Goal: Task Accomplishment & Management: Use online tool/utility

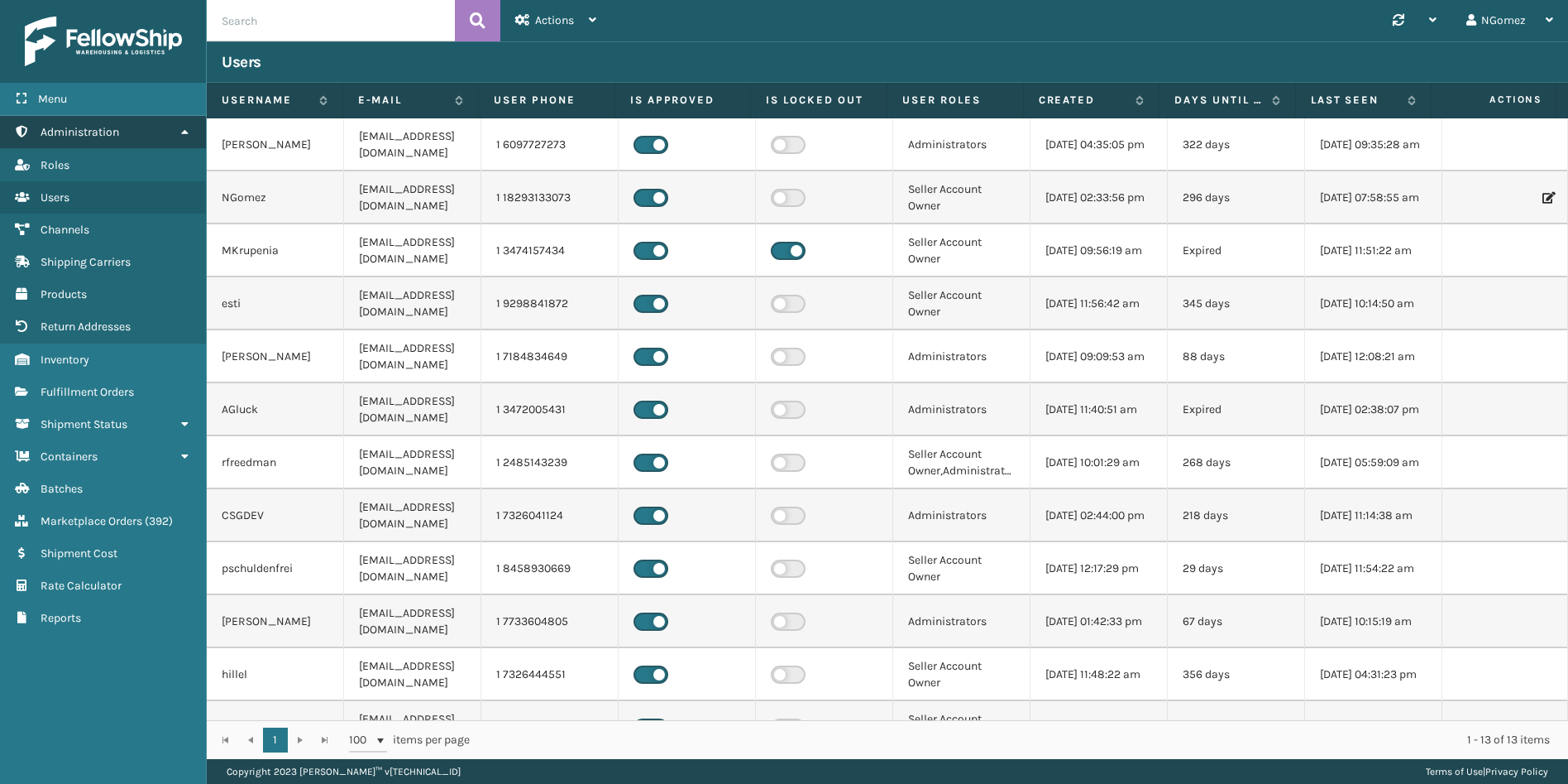
click at [115, 138] on span "Administration" at bounding box center [79, 132] width 79 height 14
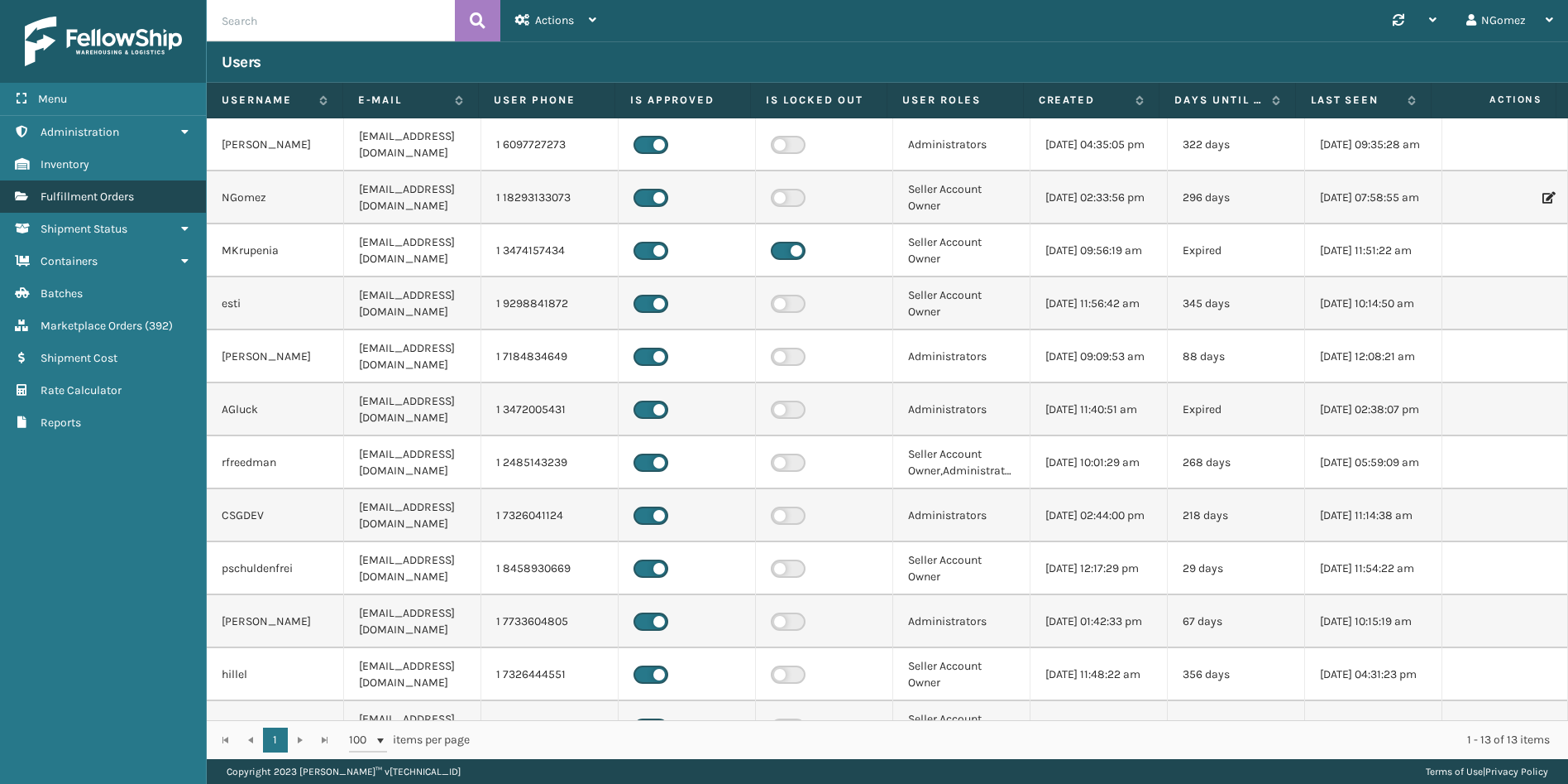
click at [131, 193] on span "Fulfillment Orders" at bounding box center [87, 196] width 93 height 14
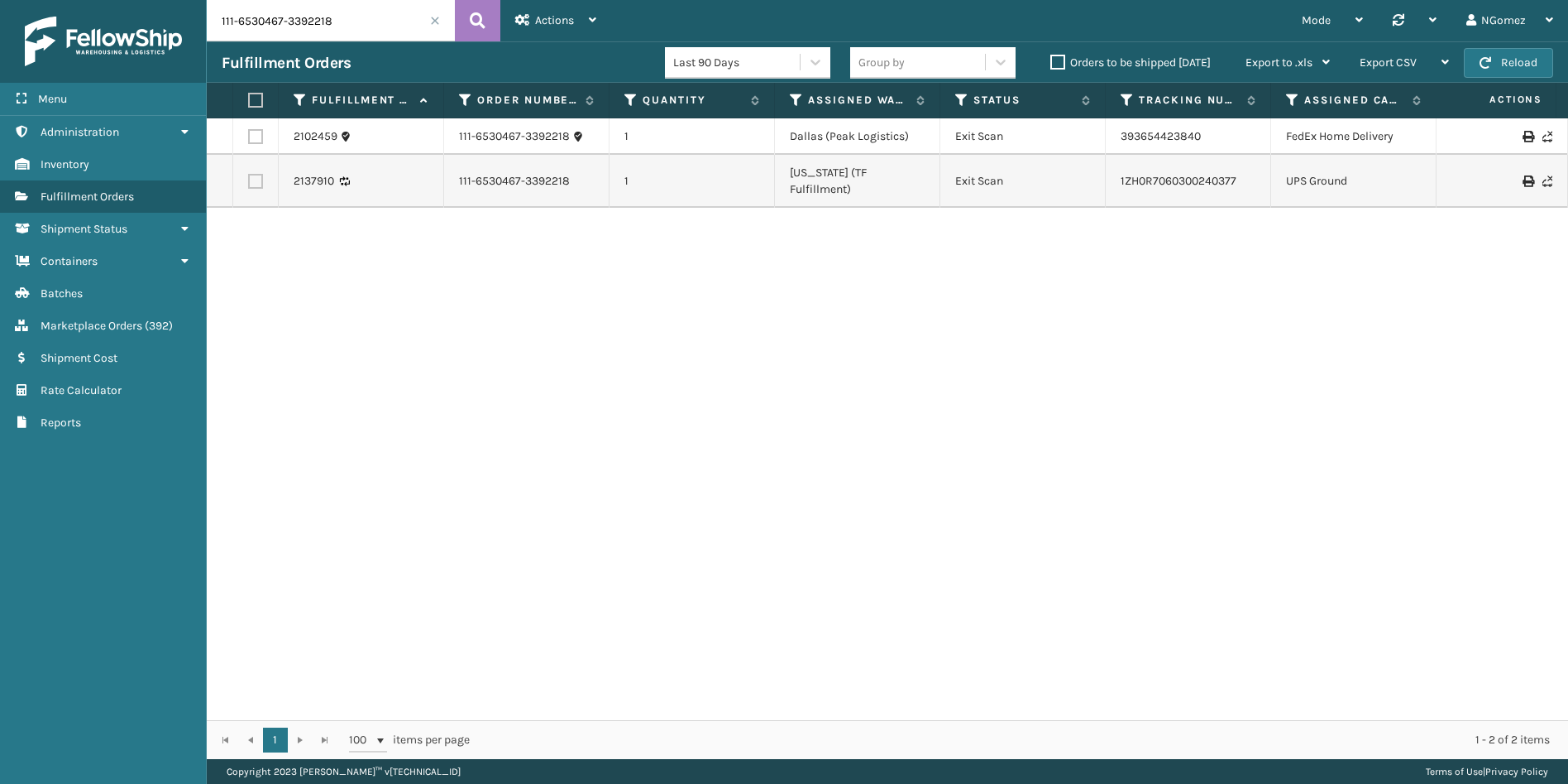
click at [305, 22] on input "111-6530467-3392218" at bounding box center [331, 21] width 249 height 41
paste input "114-5289325-0023461"
type input "114-5289325-0023461"
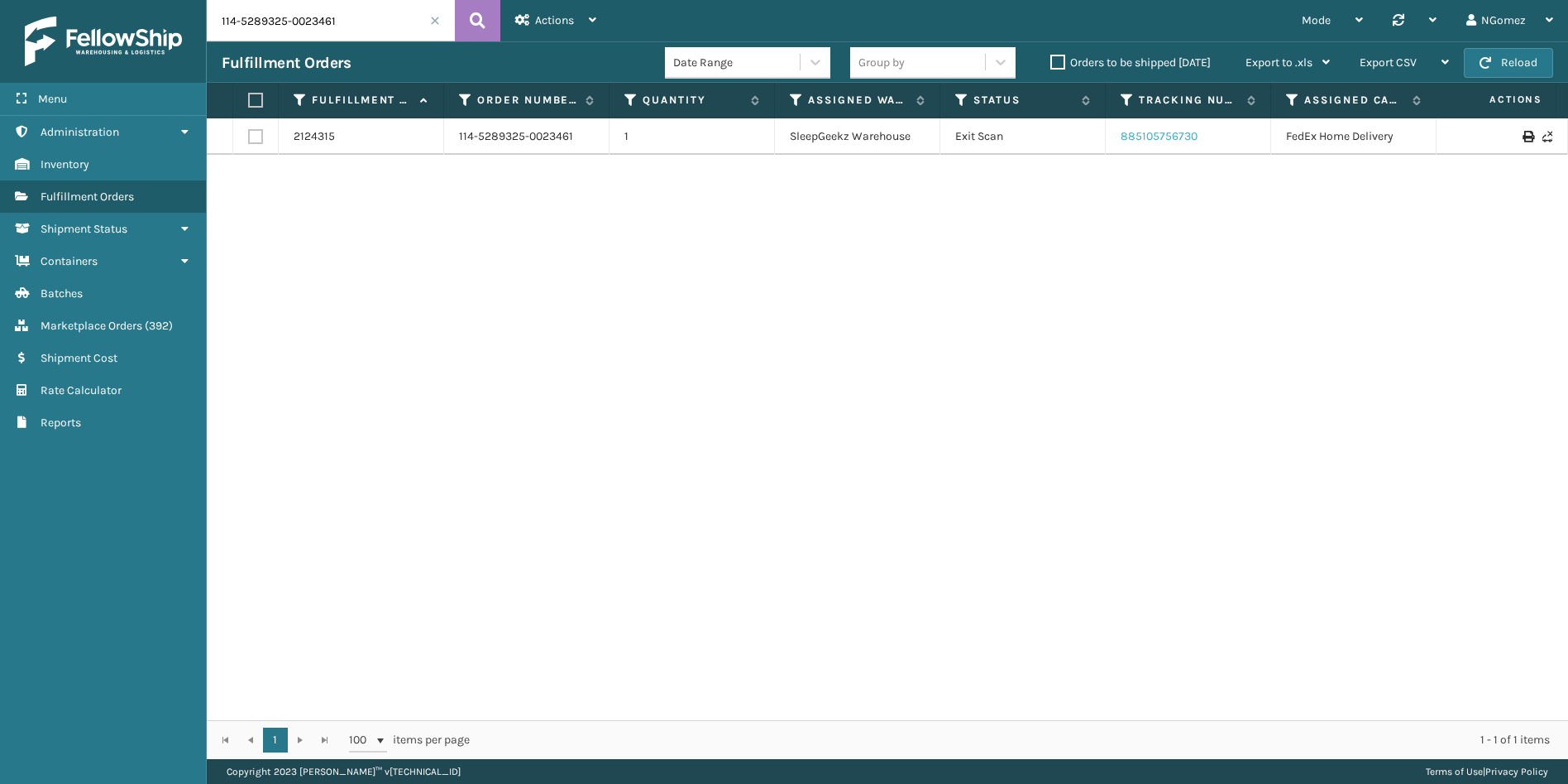
click at [1149, 137] on link "885105756730" at bounding box center [1159, 136] width 77 height 14
click at [140, 322] on span "Marketplace Orders" at bounding box center [91, 326] width 102 height 14
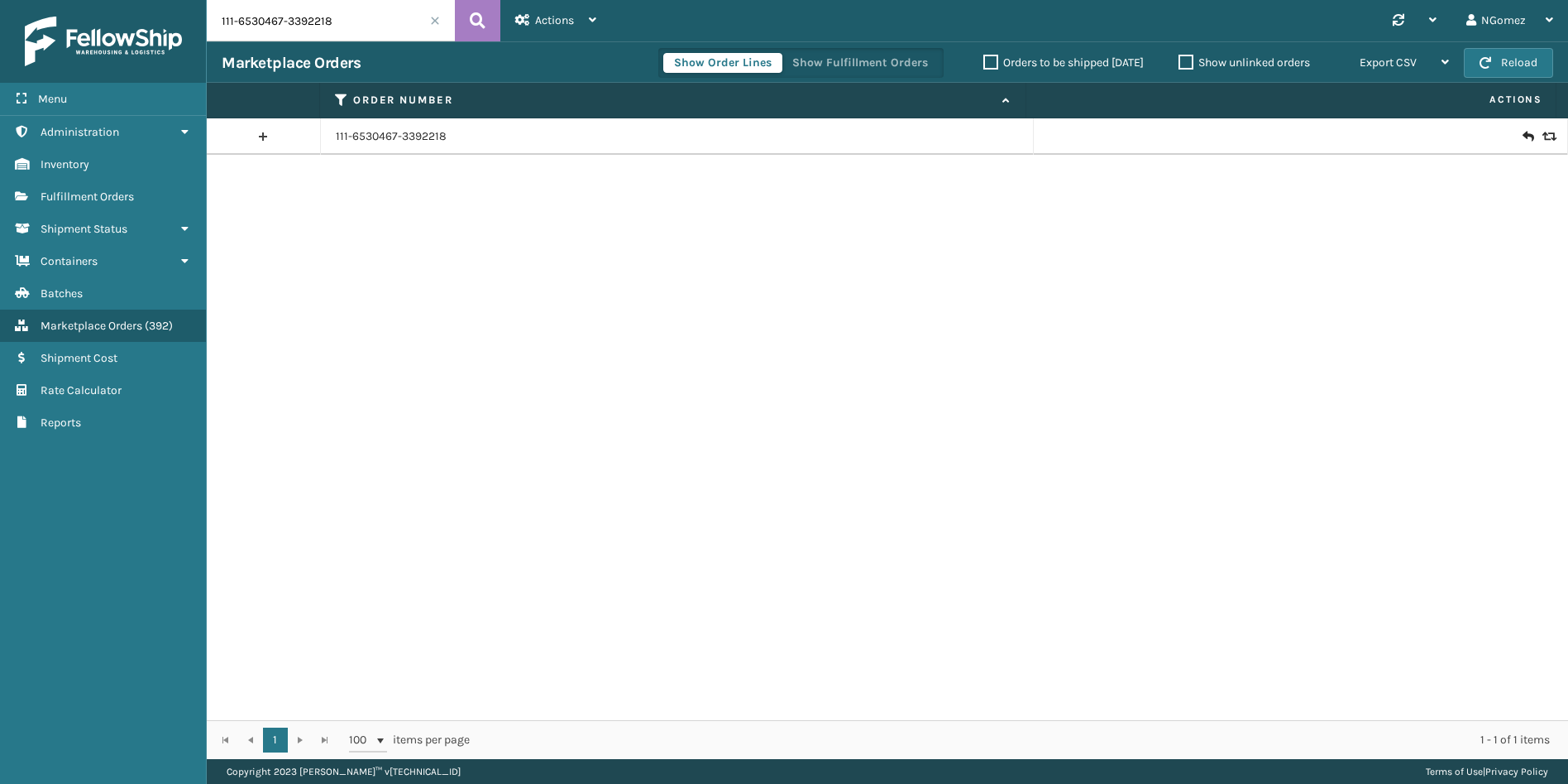
click at [327, 15] on input "111-6530467-3392218" at bounding box center [331, 21] width 249 height 41
paste input "3-0675923-1064231"
type input "113-0675923-1064231"
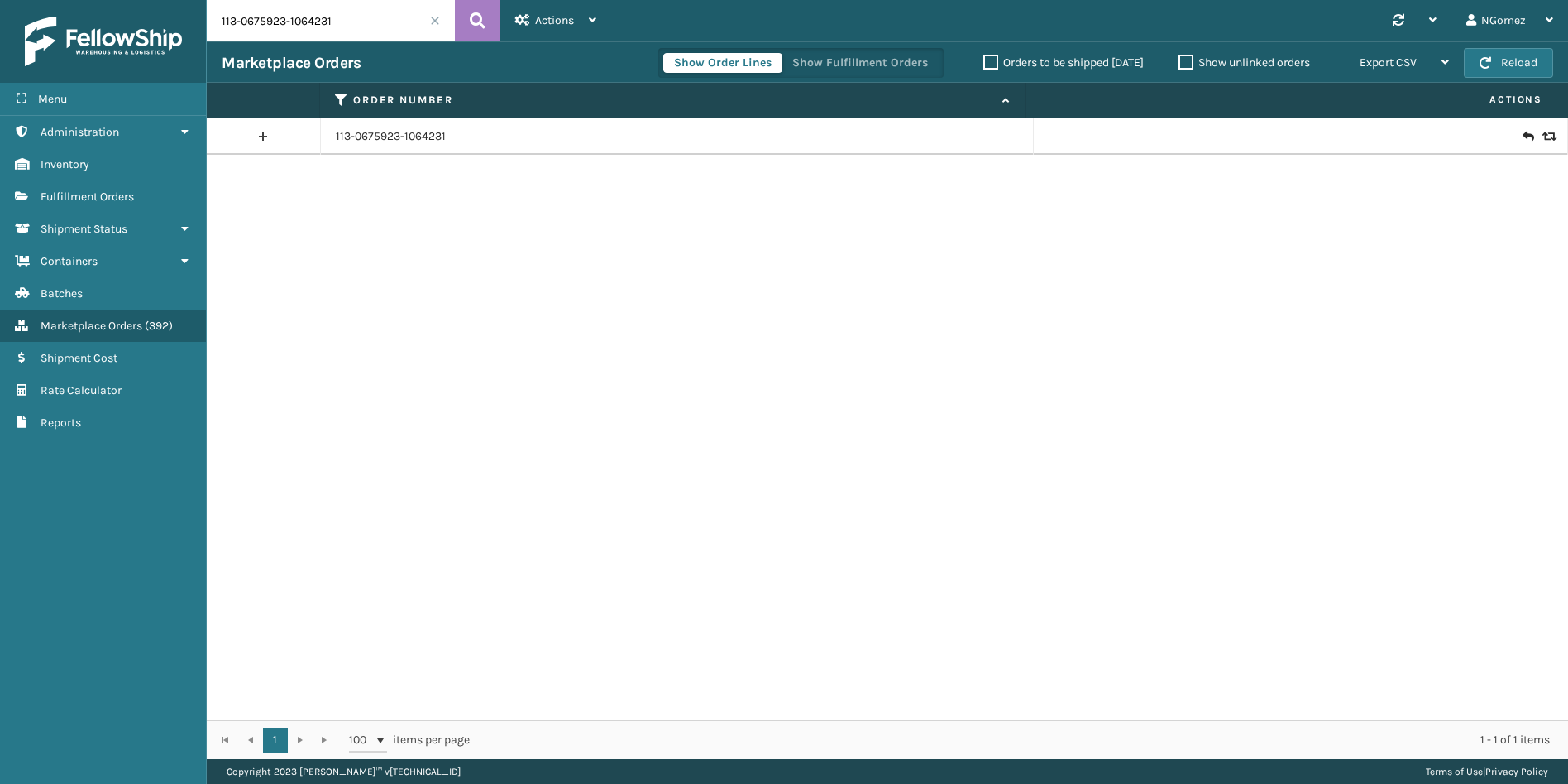
click at [1522, 135] on icon at bounding box center [1527, 136] width 10 height 16
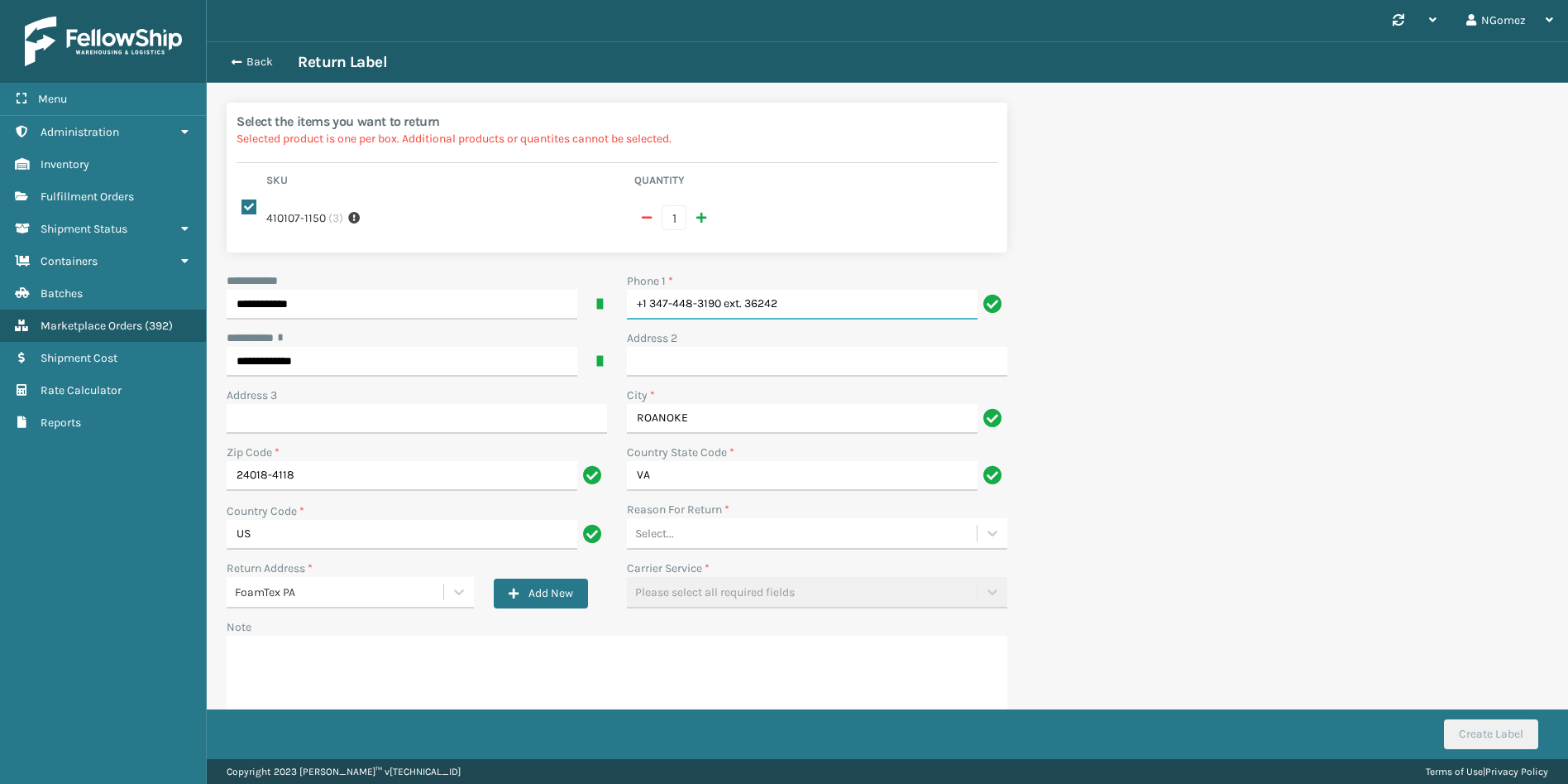
drag, startPoint x: 785, startPoint y: 292, endPoint x: 726, endPoint y: 290, distance: 59.0
click at [726, 290] on input "+1 347-448-3190 ext. 36242" at bounding box center [802, 304] width 350 height 30
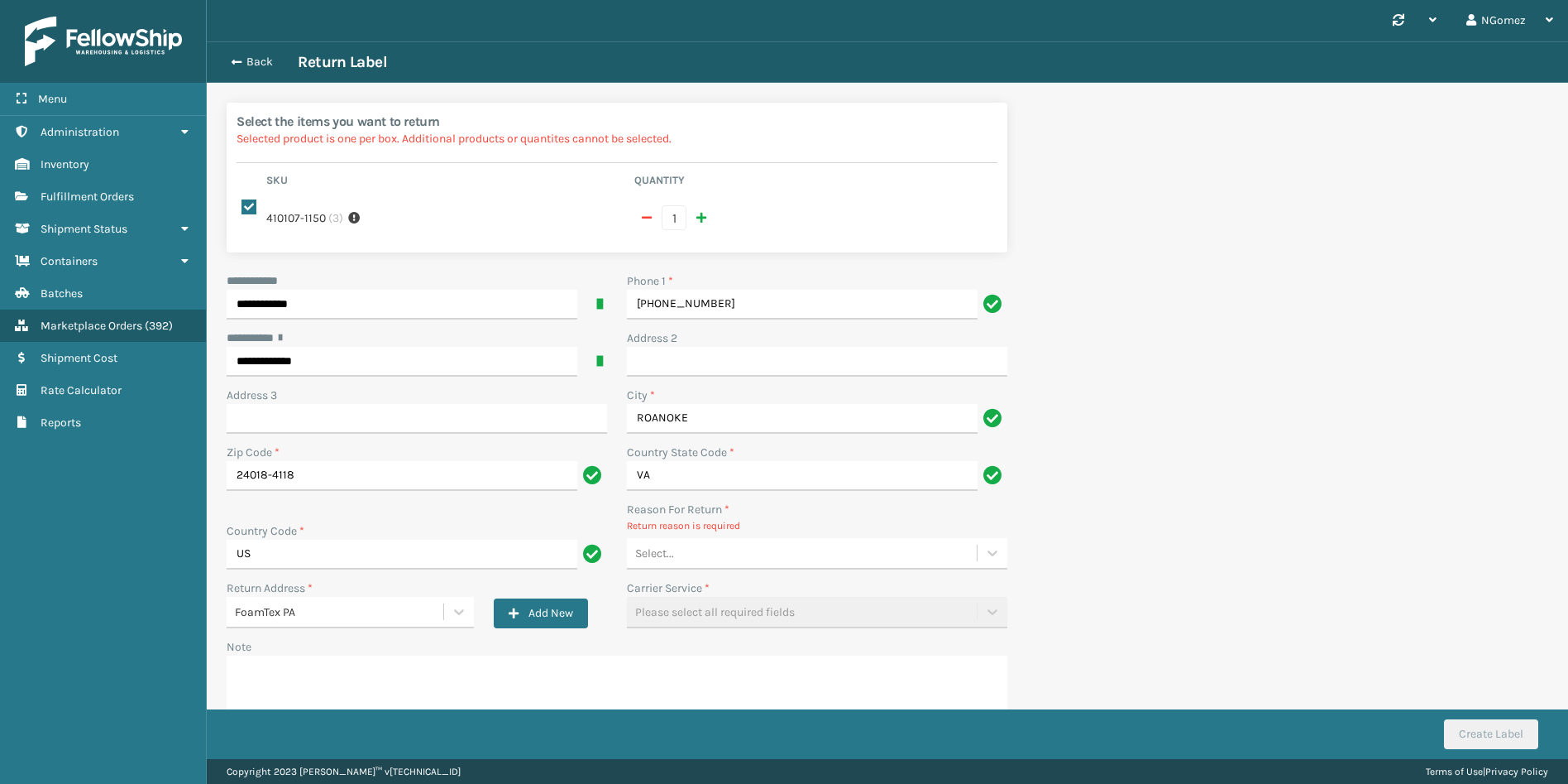
type input "[PHONE_NUMBER]"
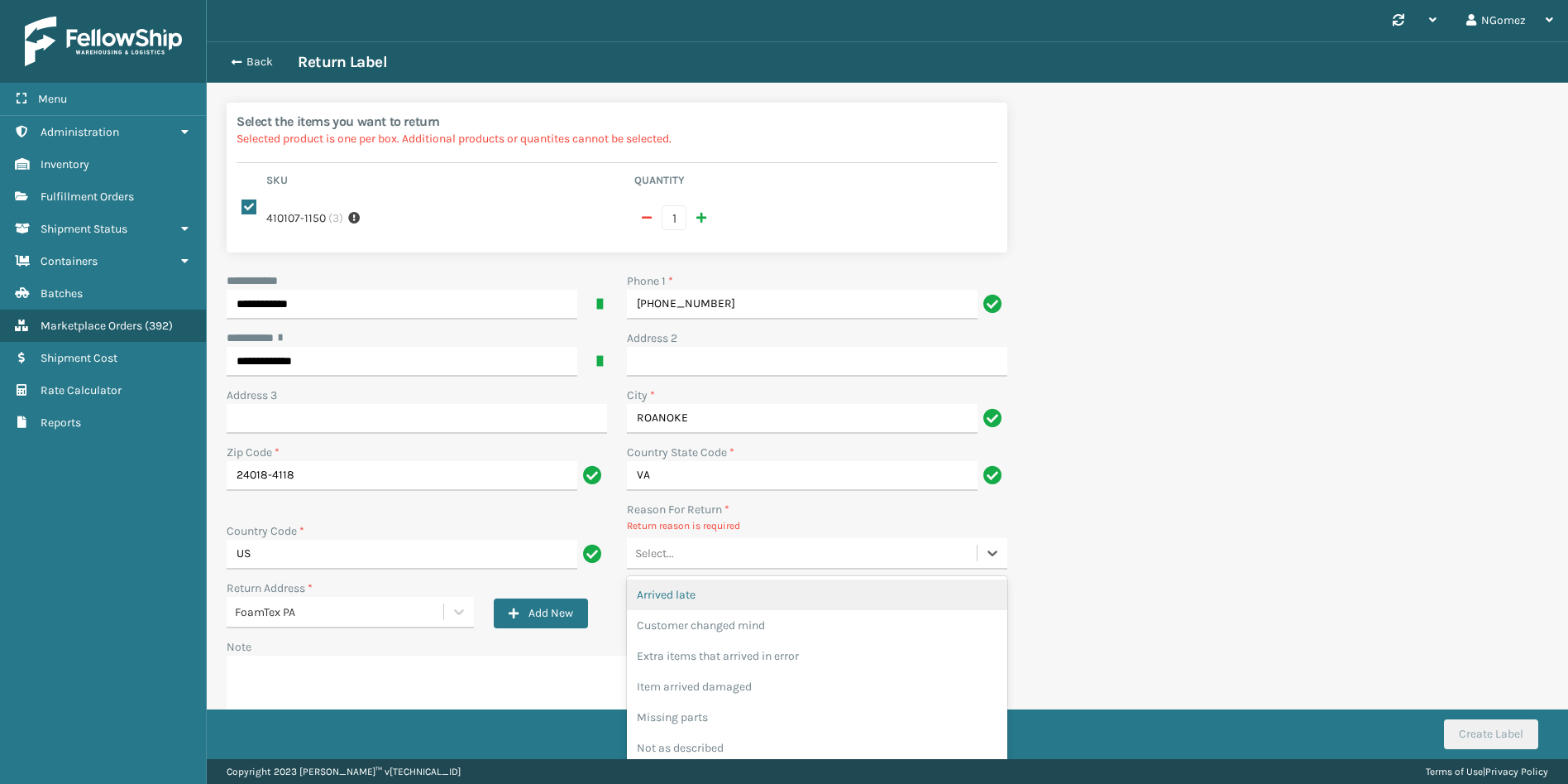
click at [698, 548] on div "Select..." at bounding box center [801, 553] width 349 height 28
click at [708, 611] on div "Customer changed mind" at bounding box center [816, 624] width 381 height 30
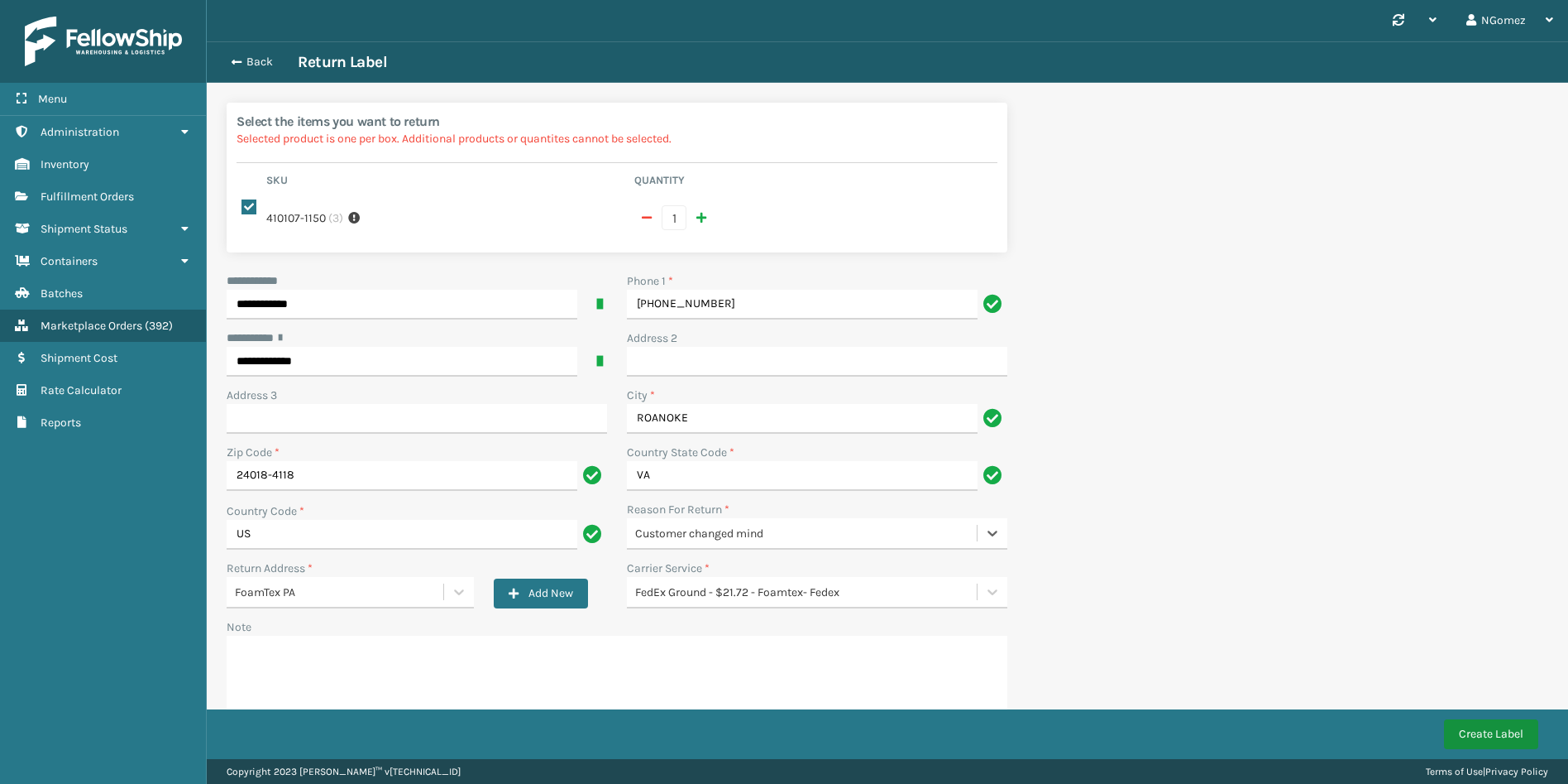
click at [1482, 726] on button "Create Label" at bounding box center [1490, 734] width 94 height 30
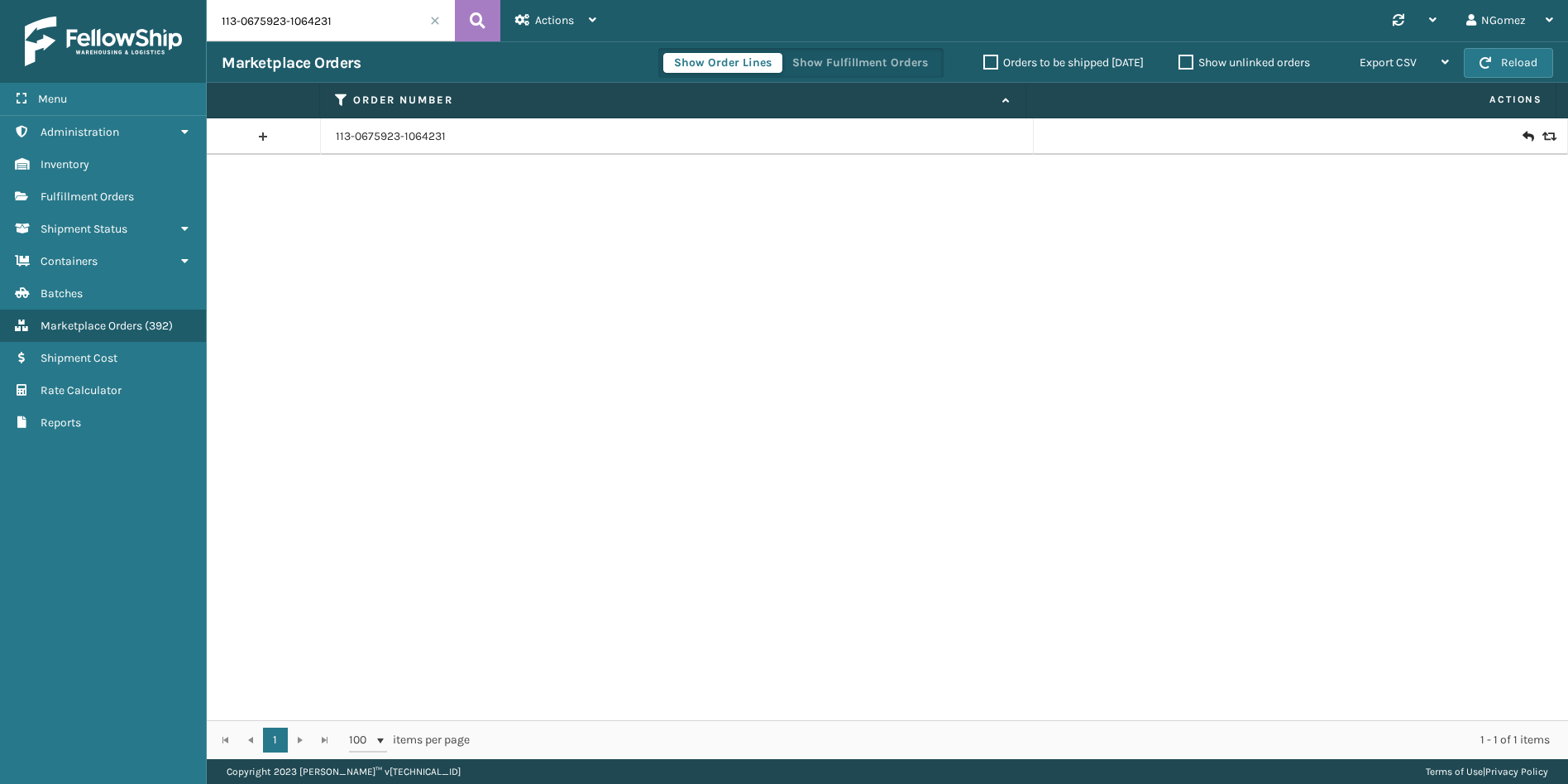
click at [1522, 130] on icon at bounding box center [1527, 136] width 10 height 16
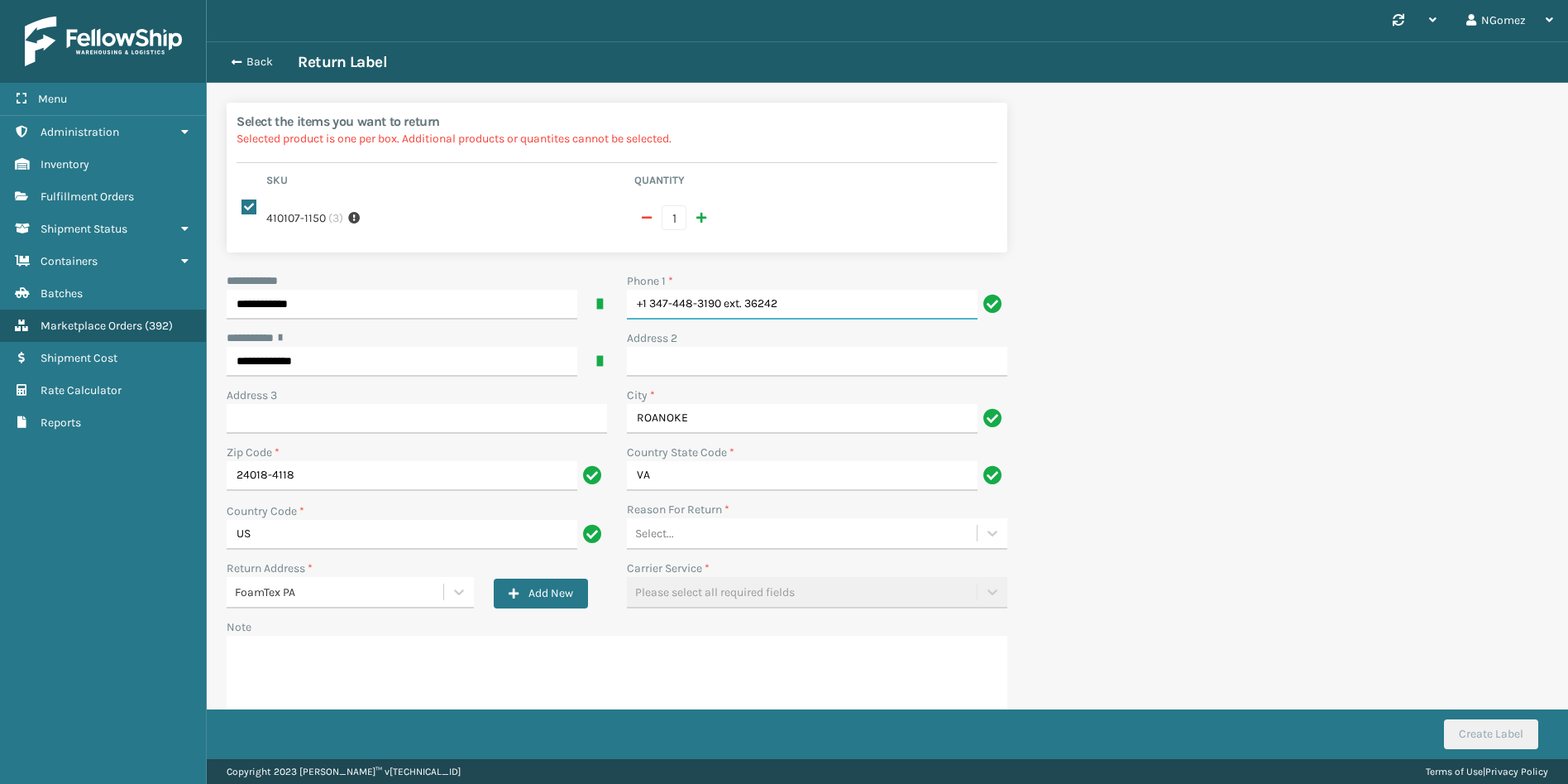
drag, startPoint x: 803, startPoint y: 288, endPoint x: 724, endPoint y: 288, distance: 79.0
click at [724, 289] on input "+1 347-448-3190 ext. 36242" at bounding box center [802, 304] width 350 height 30
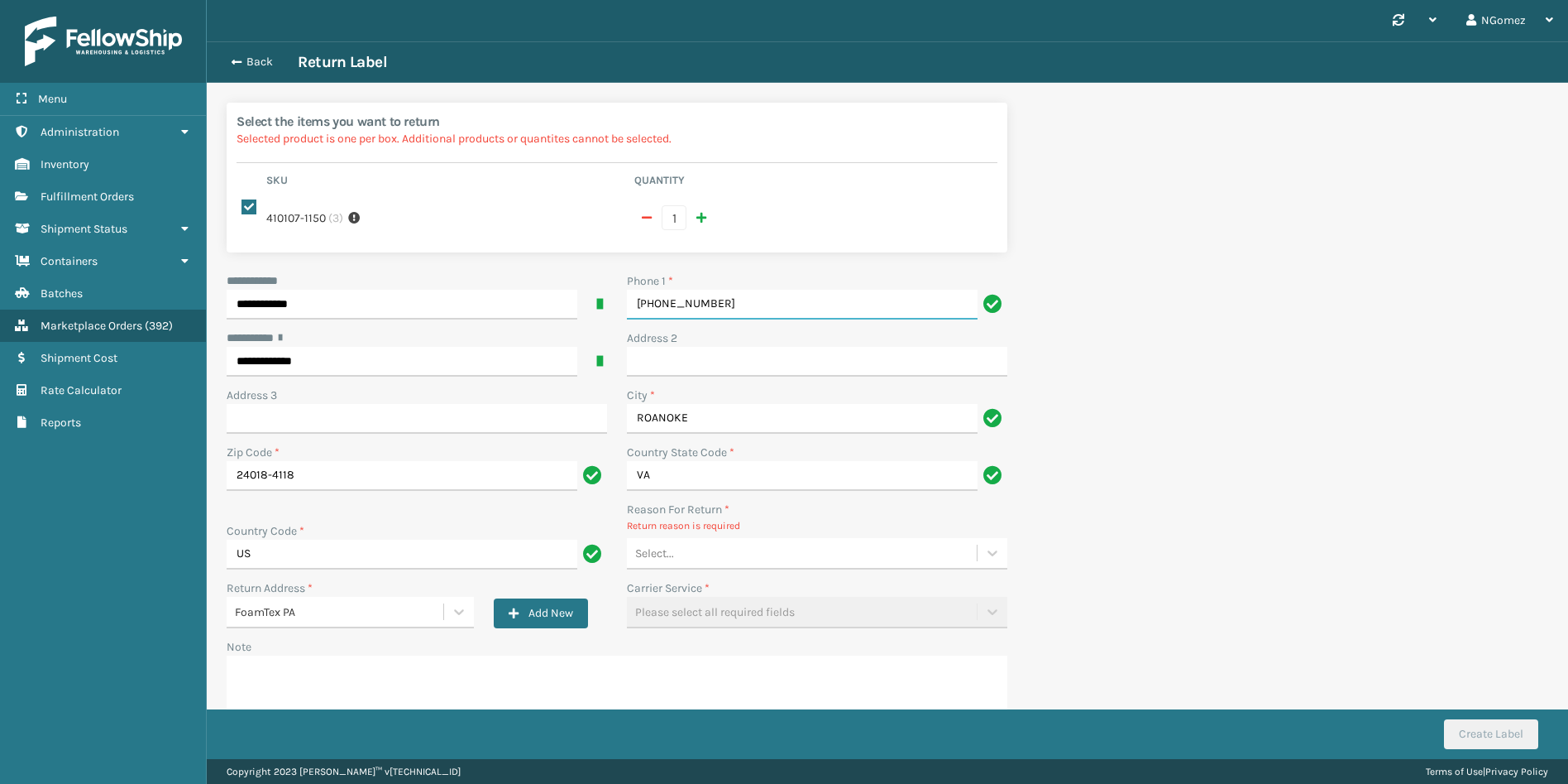
type input "[PHONE_NUMBER]"
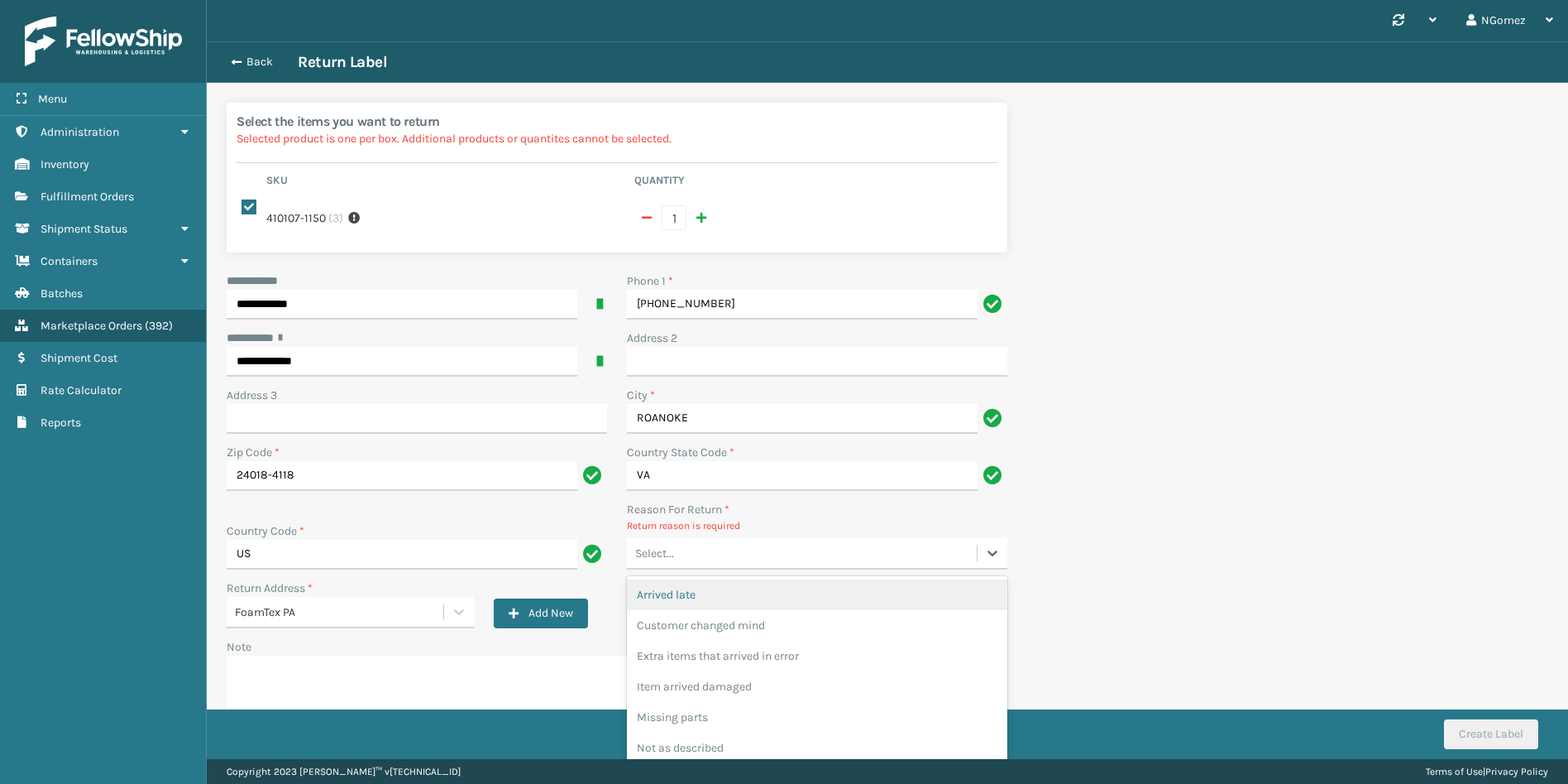
click at [677, 547] on div "Select..." at bounding box center [801, 553] width 349 height 28
click at [704, 620] on div "Customer changed mind" at bounding box center [816, 624] width 381 height 30
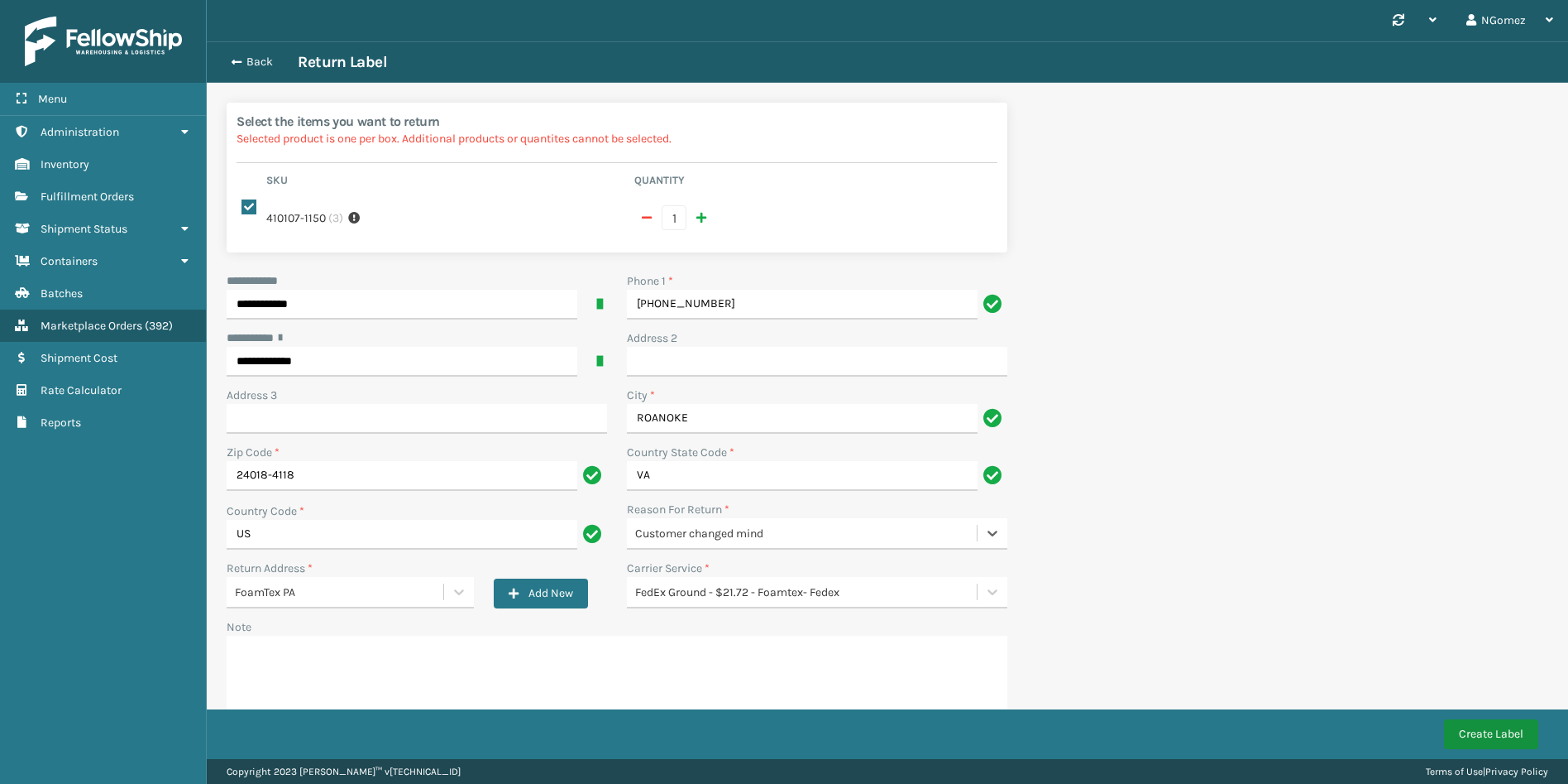
click at [1476, 735] on button "Create Label" at bounding box center [1490, 734] width 94 height 30
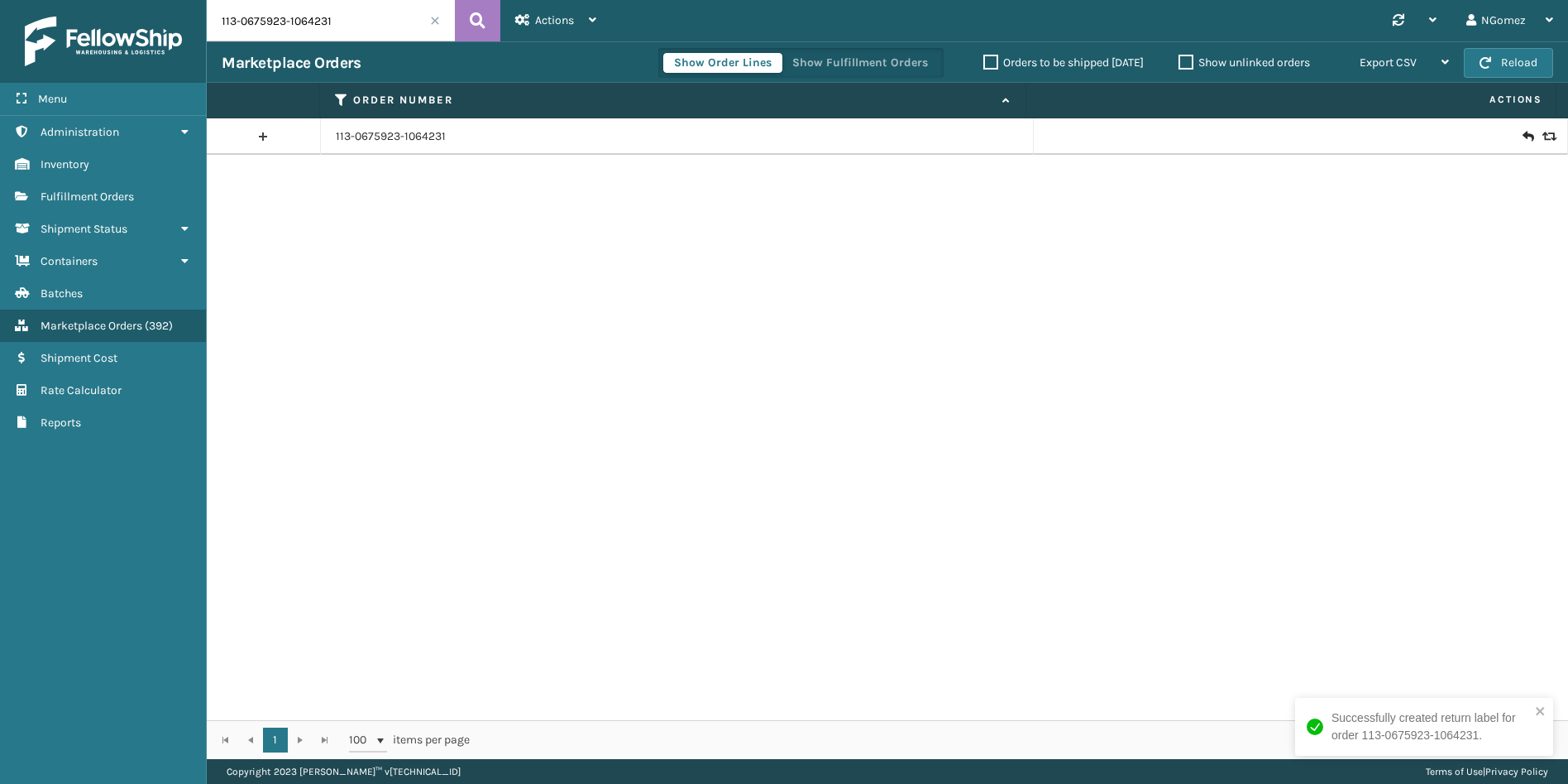
click at [1522, 134] on icon at bounding box center [1527, 136] width 10 height 16
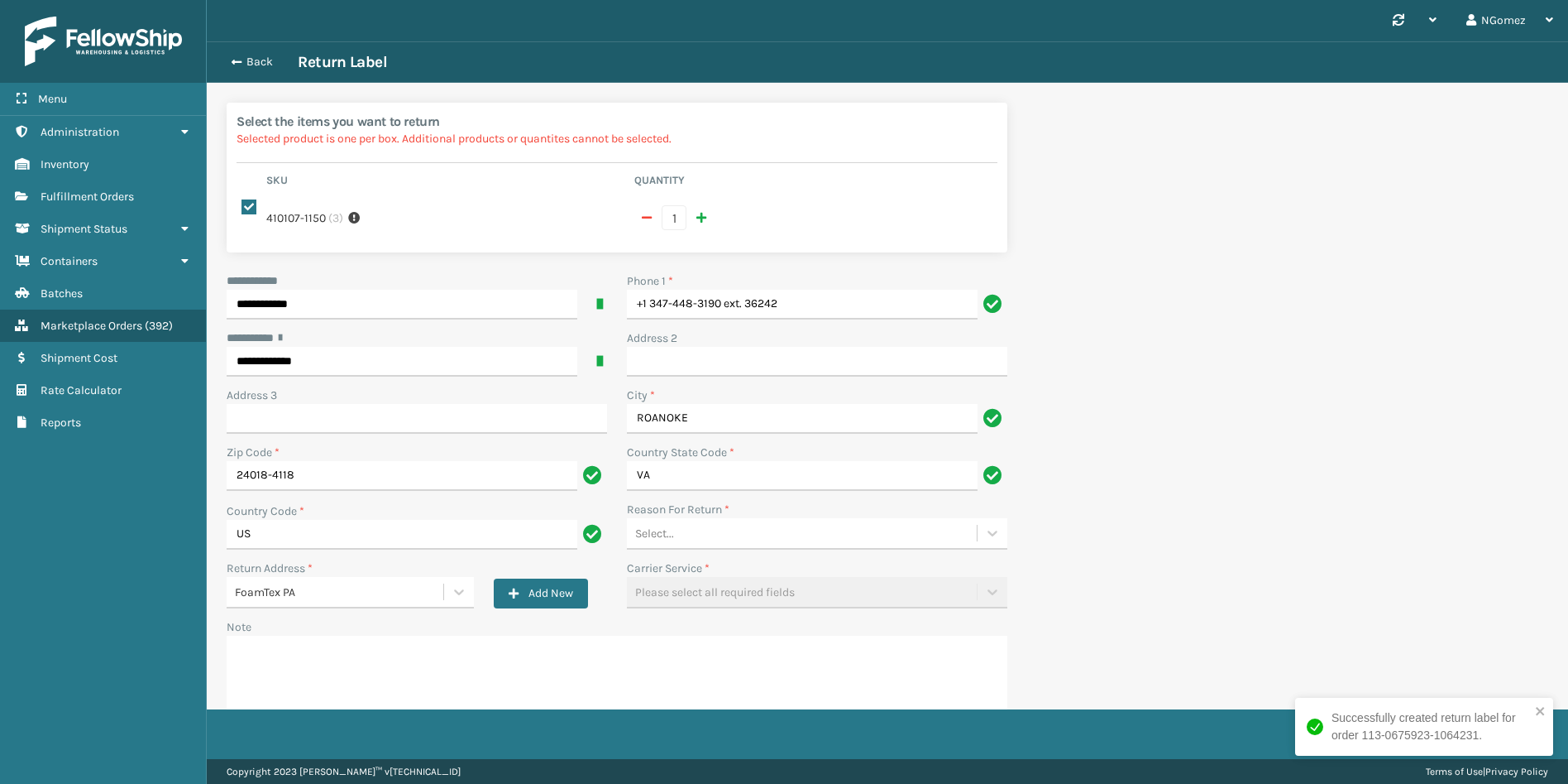
drag, startPoint x: 887, startPoint y: 304, endPoint x: 716, endPoint y: 286, distance: 171.9
click at [716, 286] on div "Phone 1 * +1 347-448-3190 ext. 36242" at bounding box center [817, 300] width 400 height 57
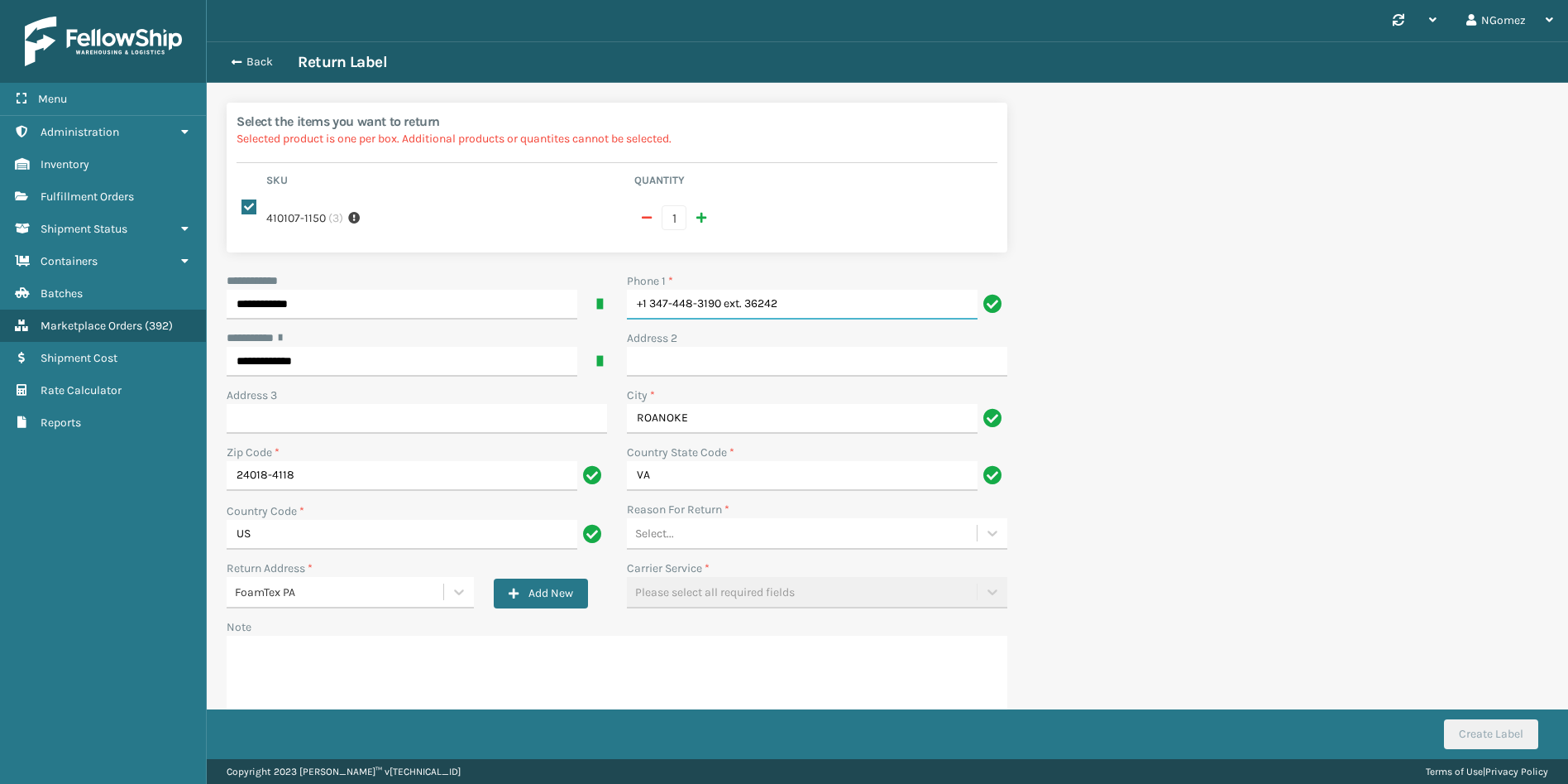
drag, startPoint x: 788, startPoint y: 284, endPoint x: 724, endPoint y: 280, distance: 64.1
click at [724, 289] on input "+1 347-448-3190 ext. 36242" at bounding box center [802, 304] width 350 height 30
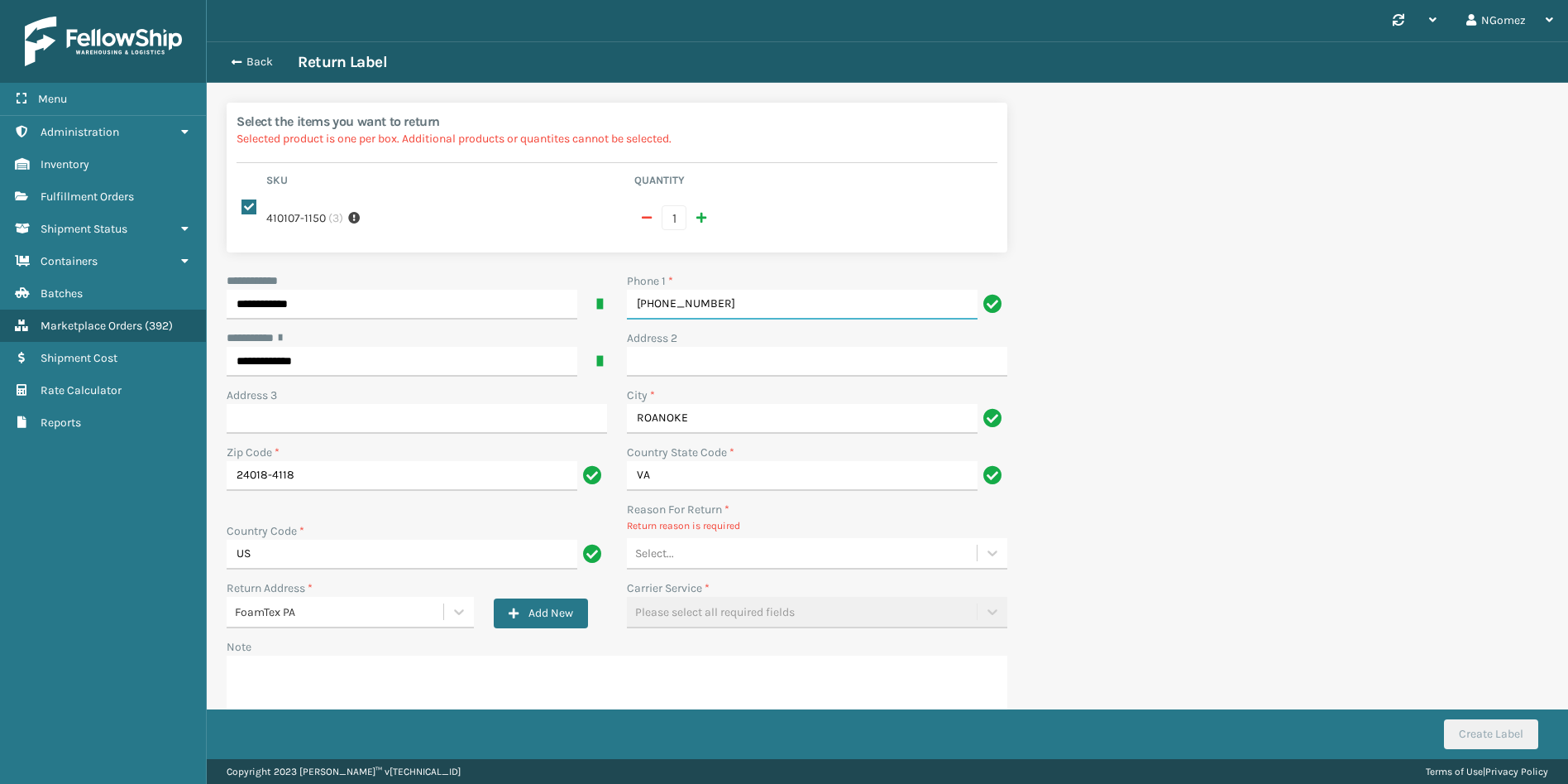
type input "[PHONE_NUMBER]"
click at [721, 547] on div "Select..." at bounding box center [801, 553] width 349 height 28
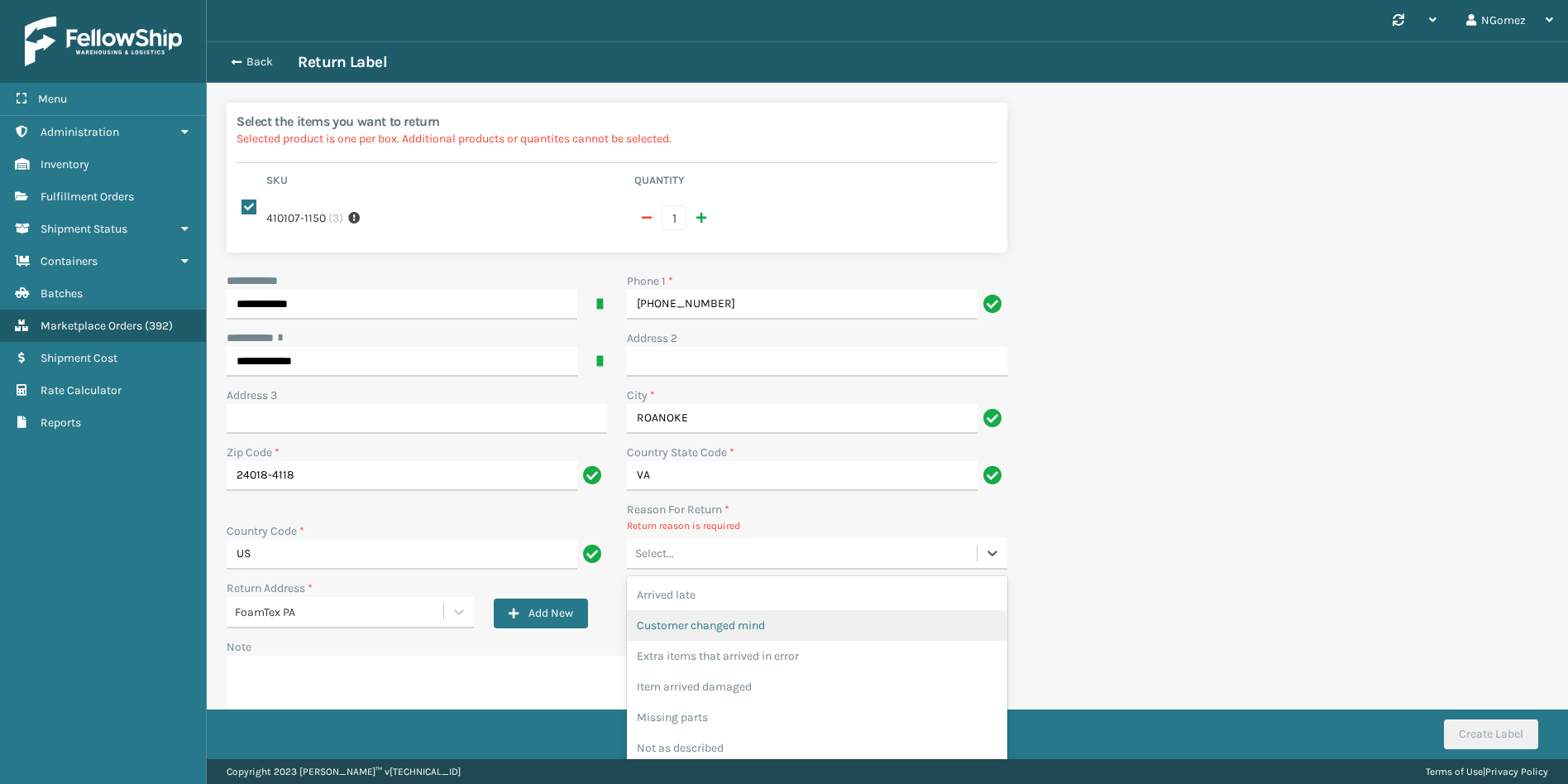
click at [759, 624] on div "Customer changed mind" at bounding box center [816, 624] width 381 height 30
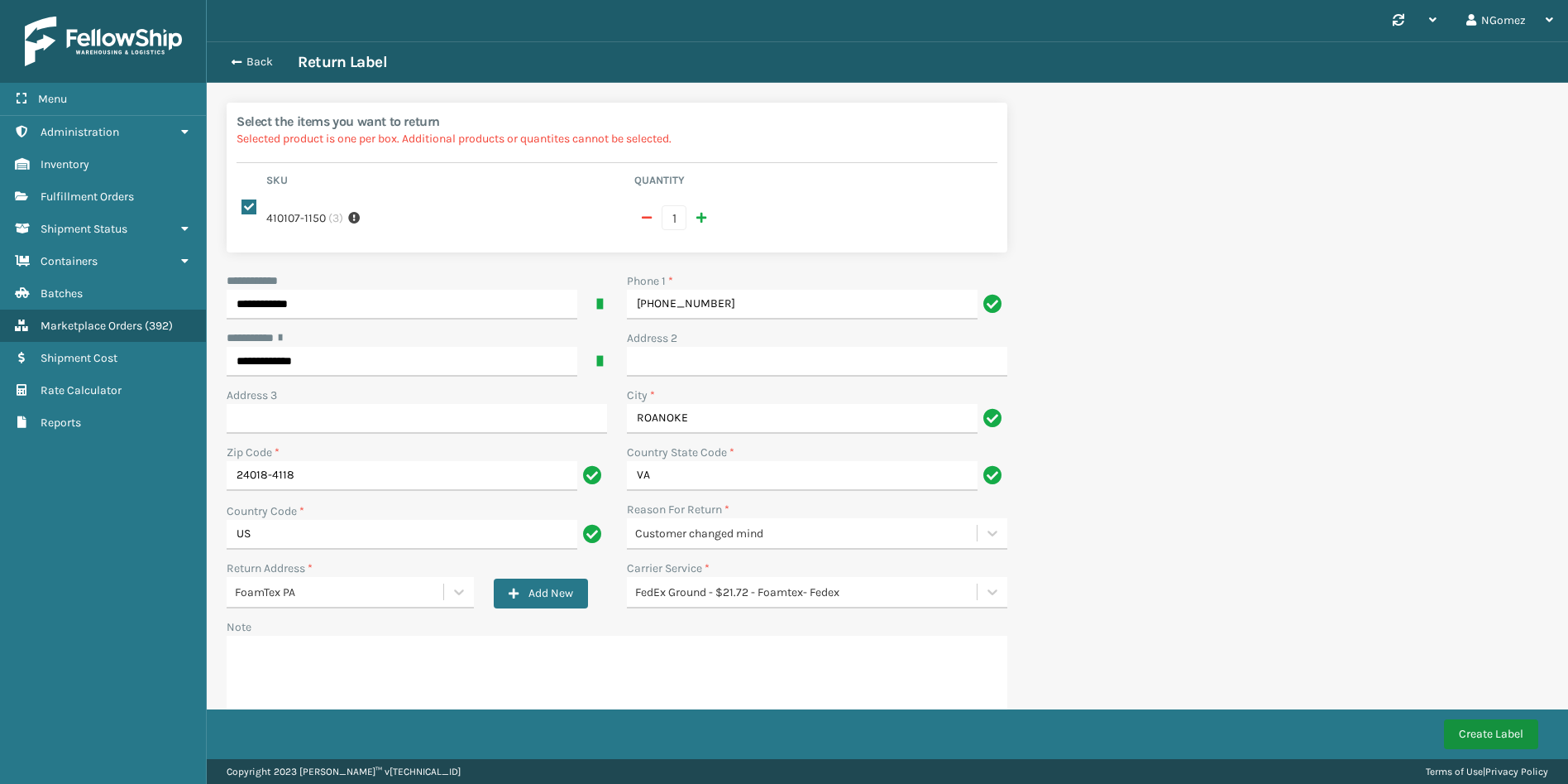
click at [1476, 729] on button "Create Label" at bounding box center [1490, 734] width 94 height 30
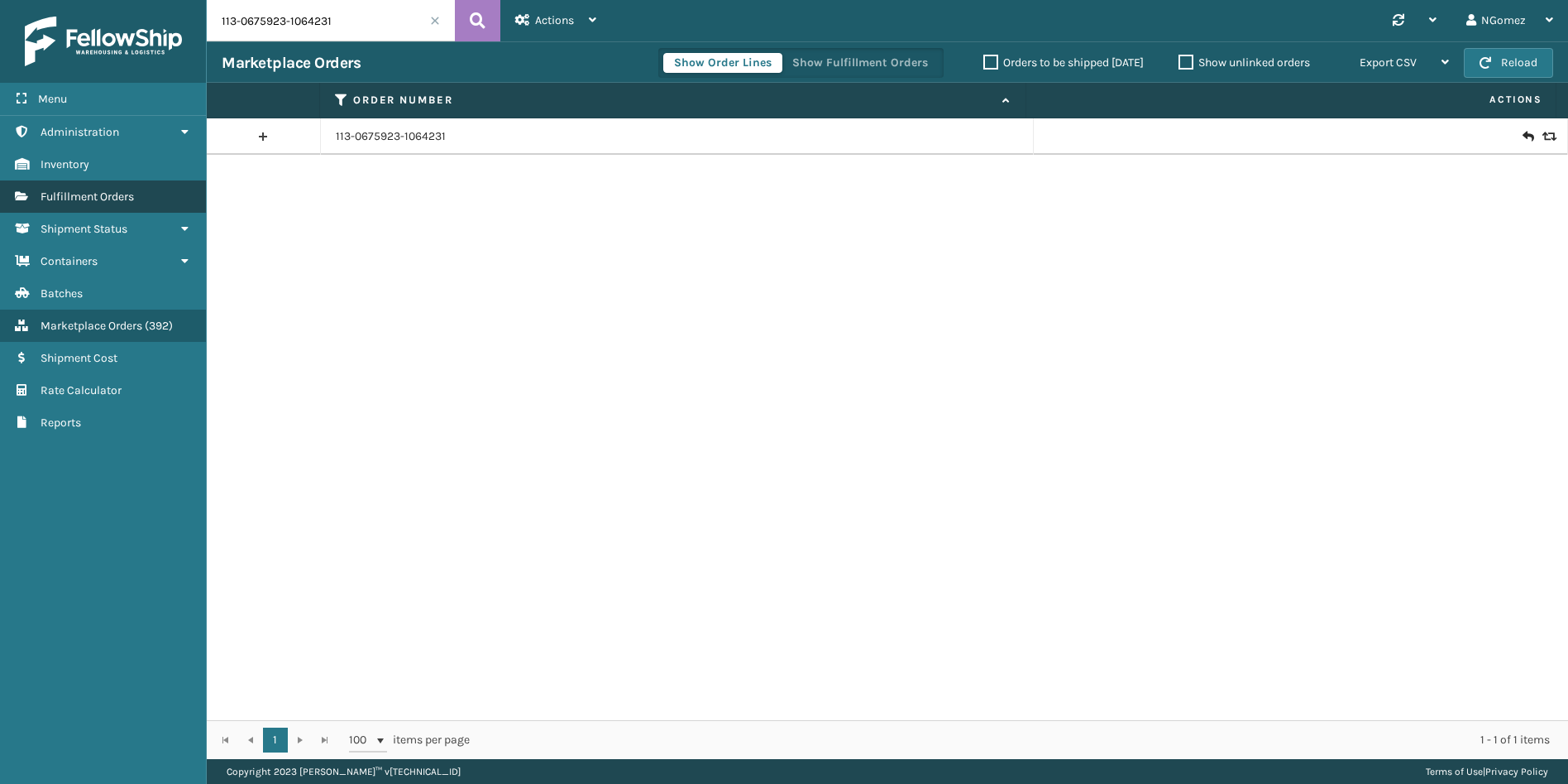
click at [70, 194] on span "Fulfillment Orders" at bounding box center [87, 196] width 93 height 14
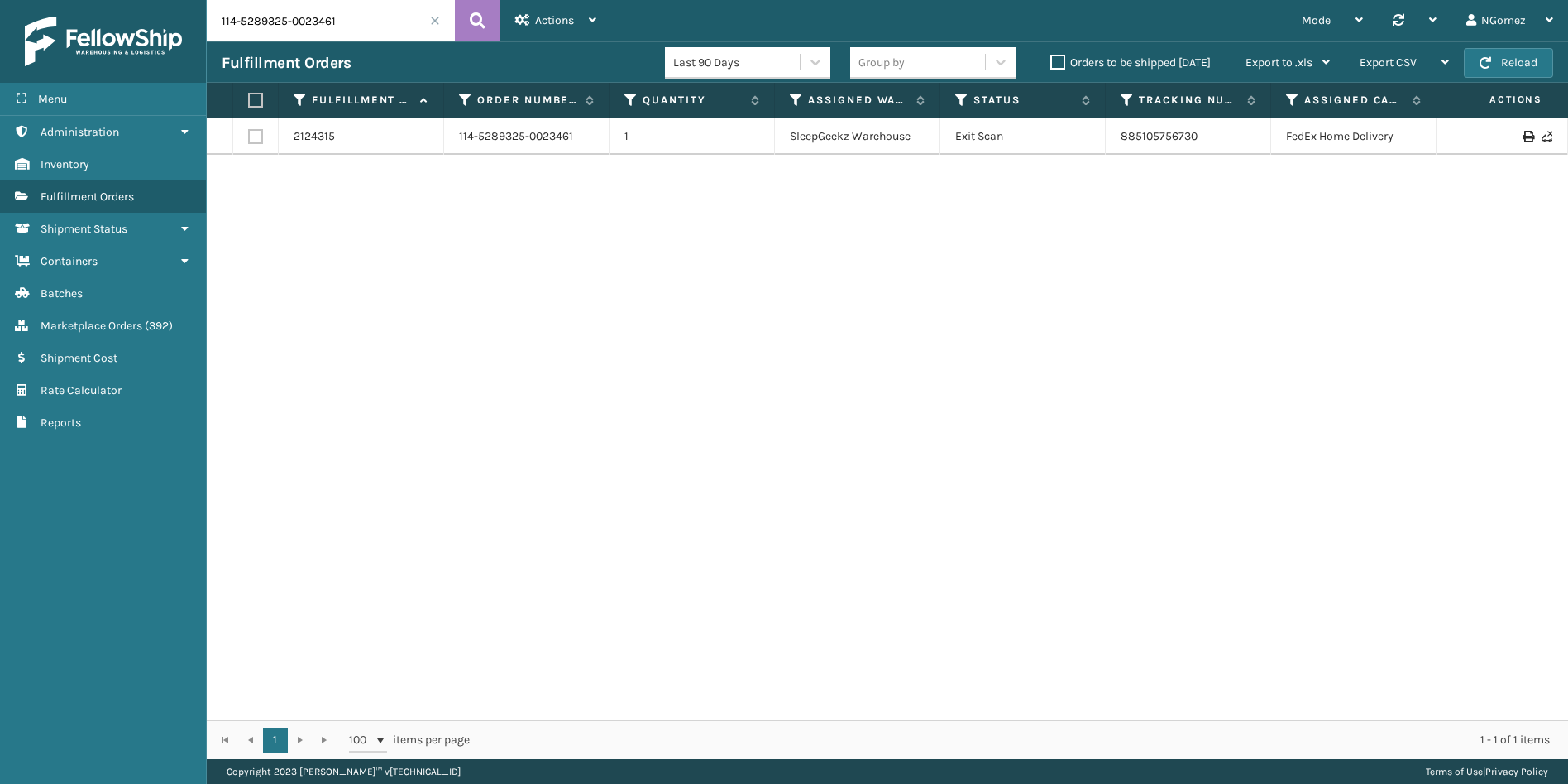
click at [298, 20] on input "114-5289325-0023461" at bounding box center [331, 21] width 249 height 41
click at [1158, 136] on link "885105756730" at bounding box center [1159, 136] width 77 height 14
click at [261, 22] on input "114-5289325-0023461" at bounding box center [331, 21] width 249 height 41
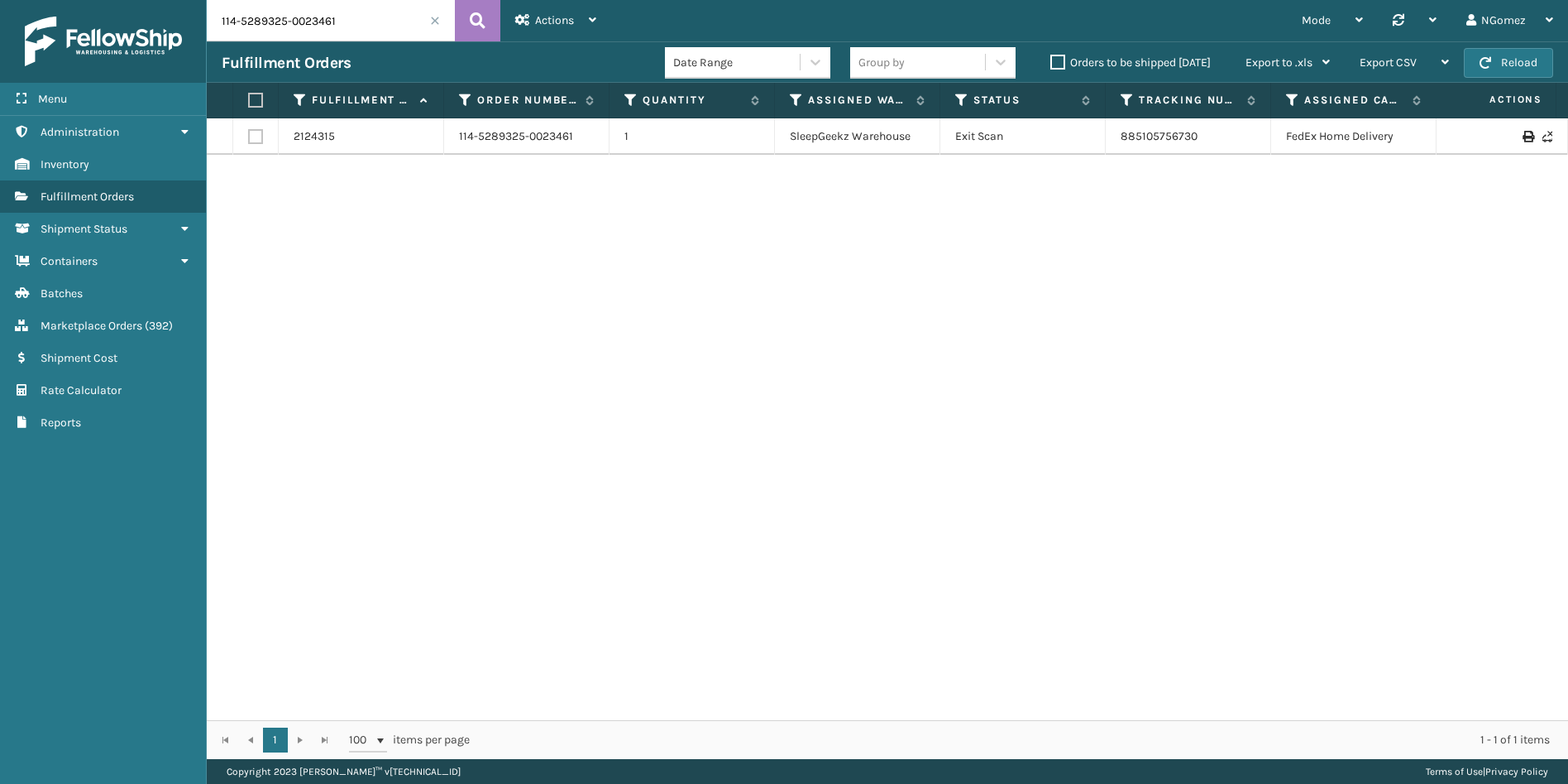
click at [261, 21] on input "114-5289325-0023461" at bounding box center [331, 21] width 249 height 41
paste input "2-0135610-1052272"
type input "112-0135610-1052272"
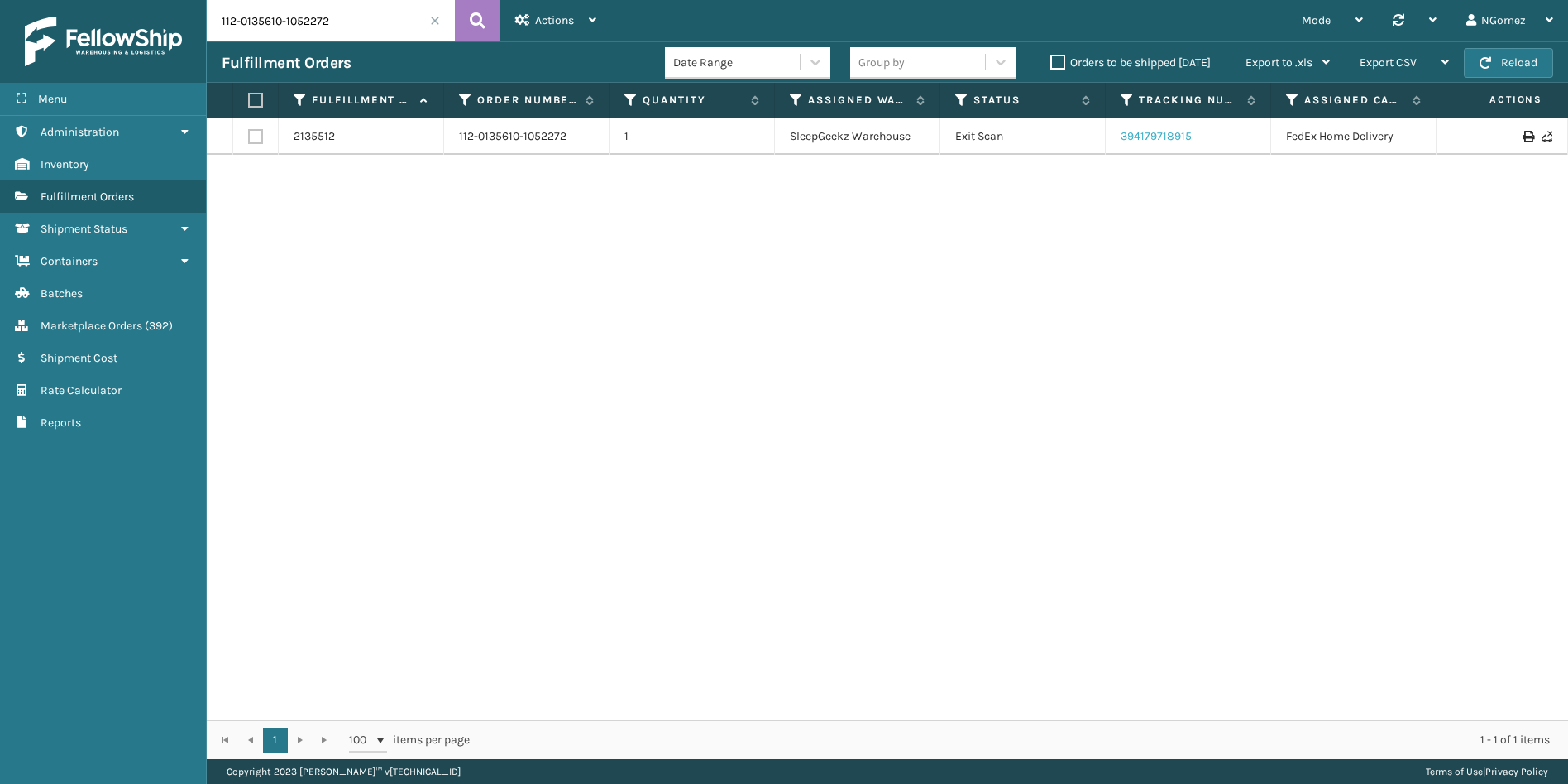
click at [1159, 141] on link "394179718915" at bounding box center [1156, 136] width 71 height 14
